Goal: Find contact information: Find contact information

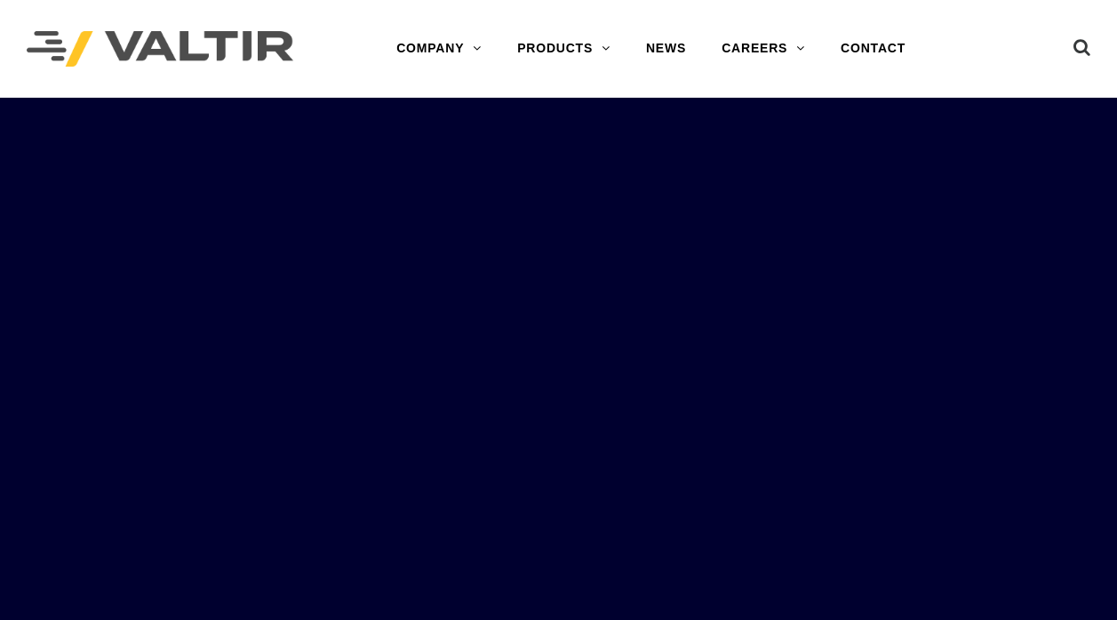
click at [872, 43] on link "CONTACT" at bounding box center [873, 49] width 100 height 36
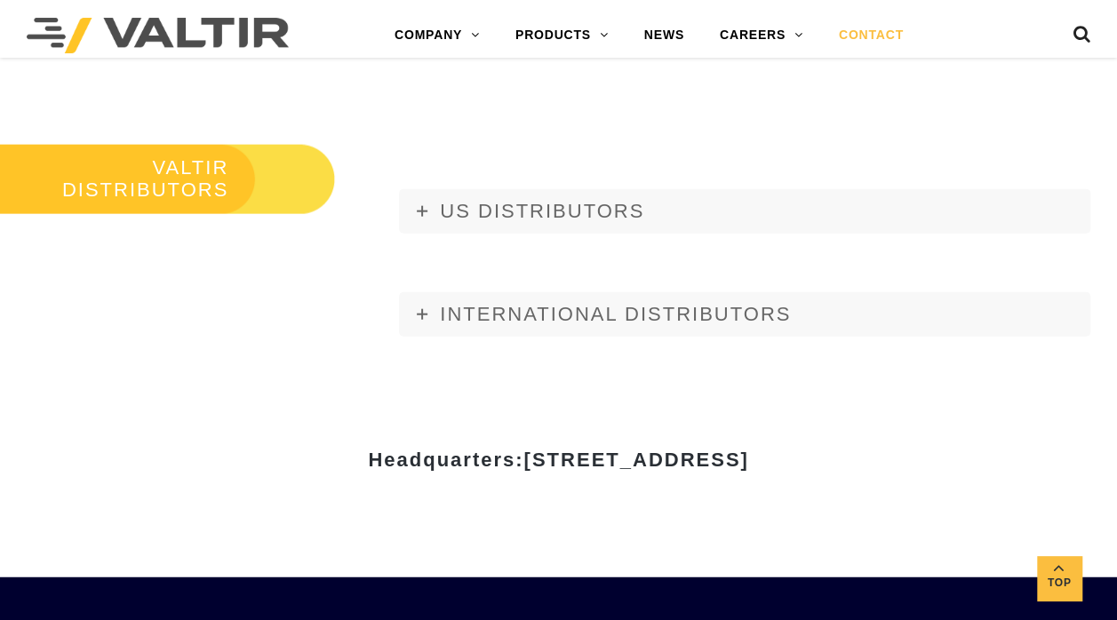
scroll to position [1998, 0]
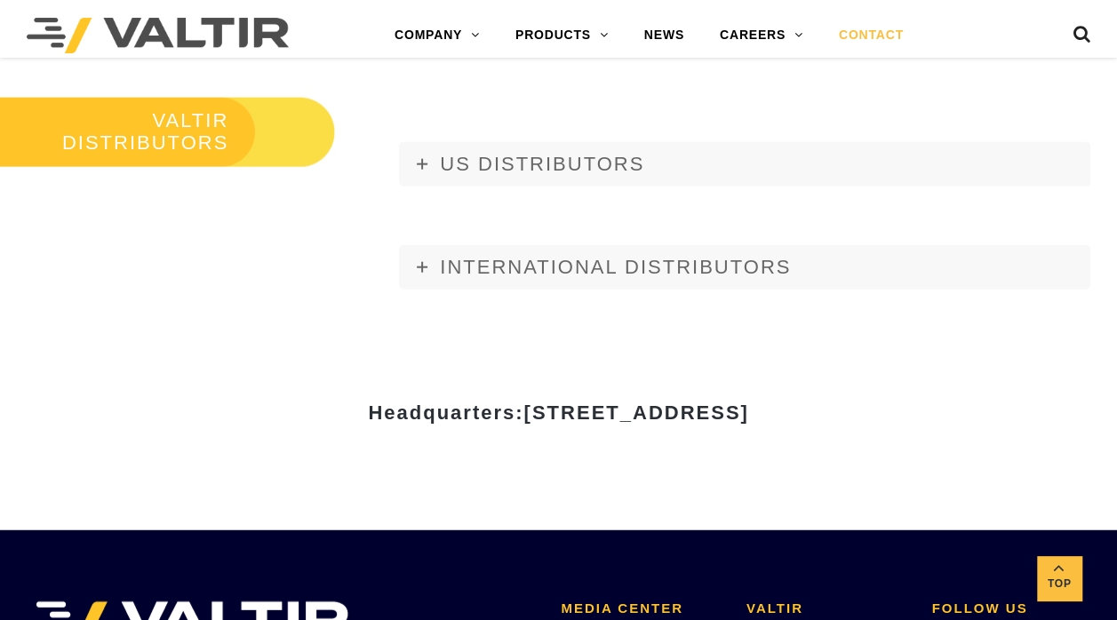
drag, startPoint x: 355, startPoint y: 414, endPoint x: 952, endPoint y: 407, distance: 597.3
click at [952, 407] on h3 "Headquarters: 15601 Dallas Parkway, Suite 525 | Addison, TX 75001" at bounding box center [559, 413] width 1040 height 21
copy span "15601 Dallas Parkway, Suite 525 | Addison, TX 75001"
click at [549, 254] on link "INTERNATIONAL DISTRIBUTORS" at bounding box center [744, 267] width 691 height 44
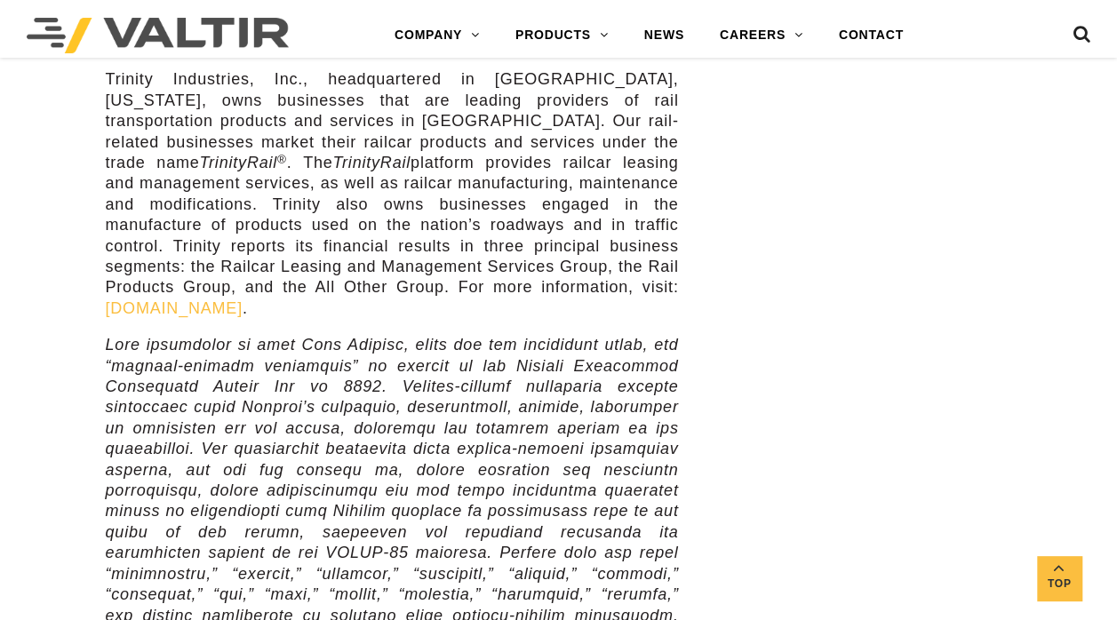
scroll to position [6665, 0]
